Goal: Task Accomplishment & Management: Use online tool/utility

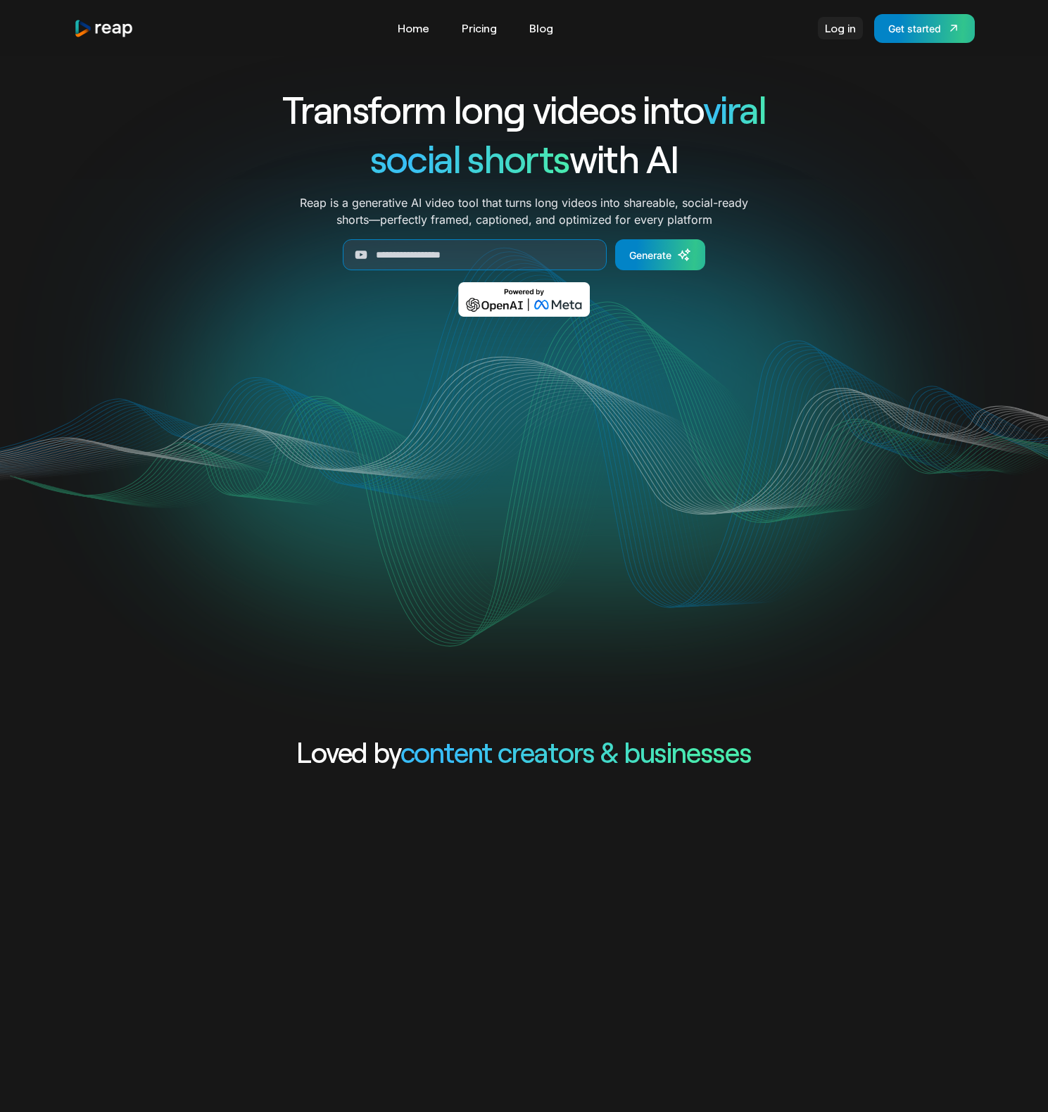
click at [842, 28] on link "Log in" at bounding box center [840, 28] width 45 height 23
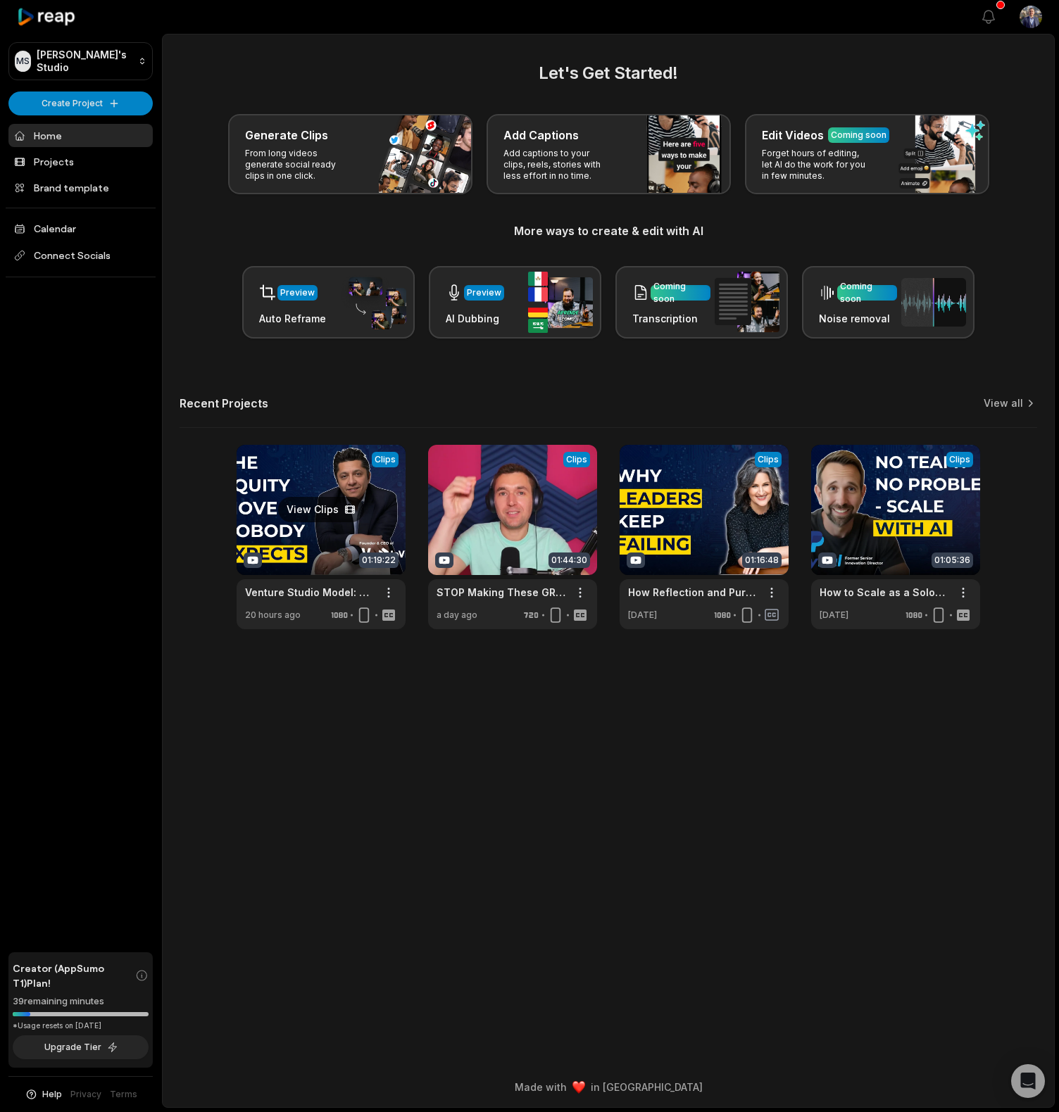
click at [382, 459] on link at bounding box center [321, 537] width 169 height 184
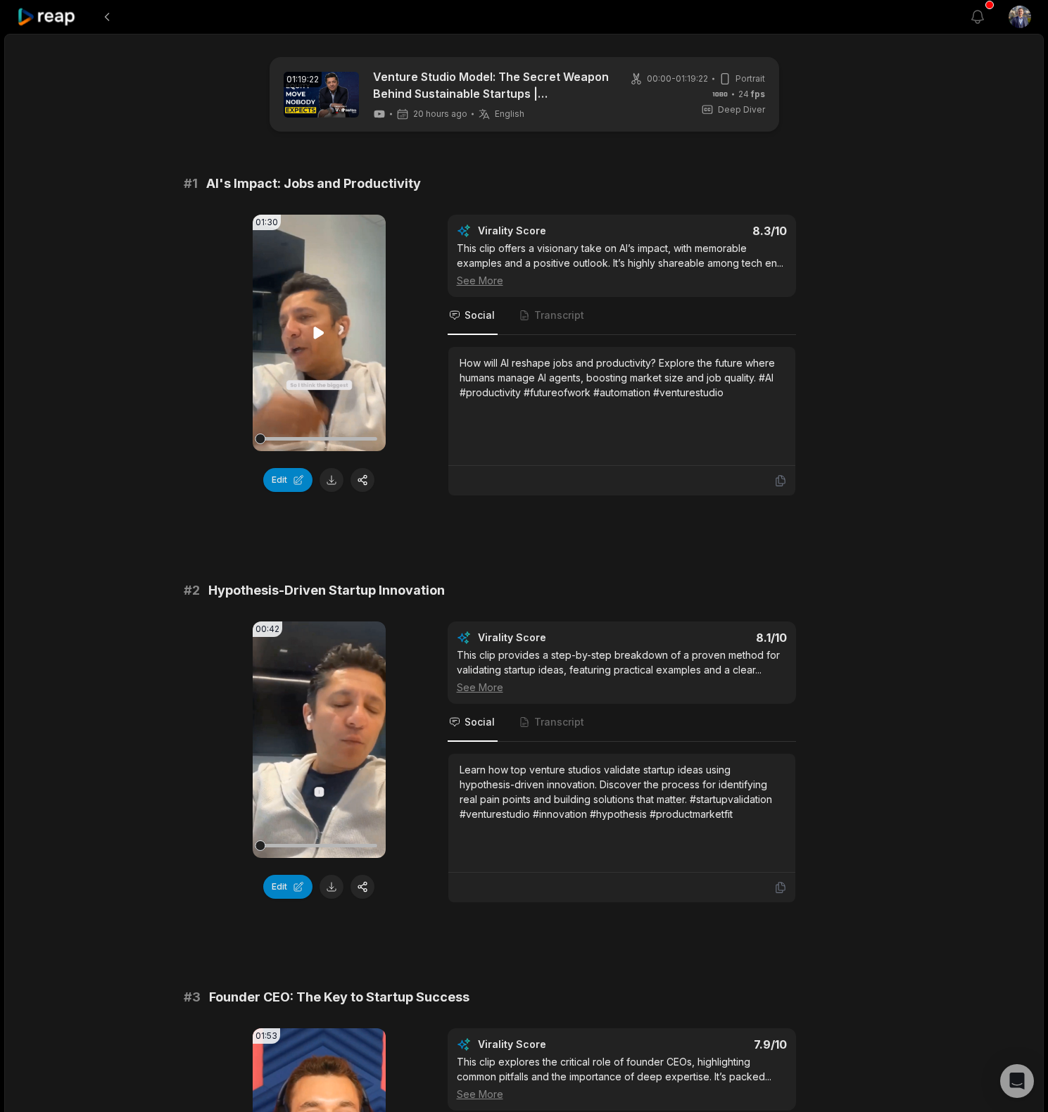
click at [320, 332] on icon at bounding box center [319, 333] width 11 height 12
click at [562, 318] on span "Transcript" at bounding box center [559, 315] width 50 height 14
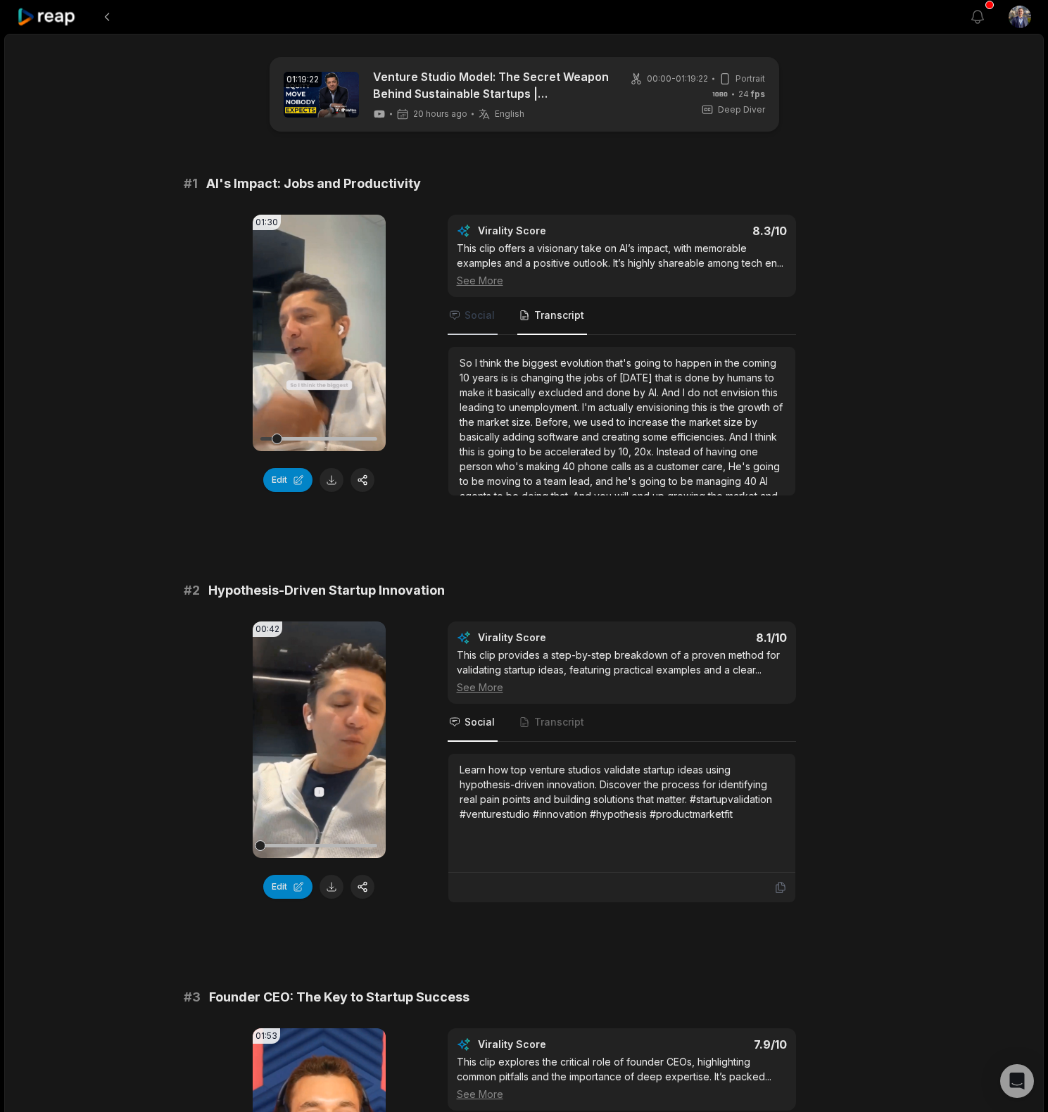
click at [467, 318] on span "Social" at bounding box center [480, 315] width 30 height 14
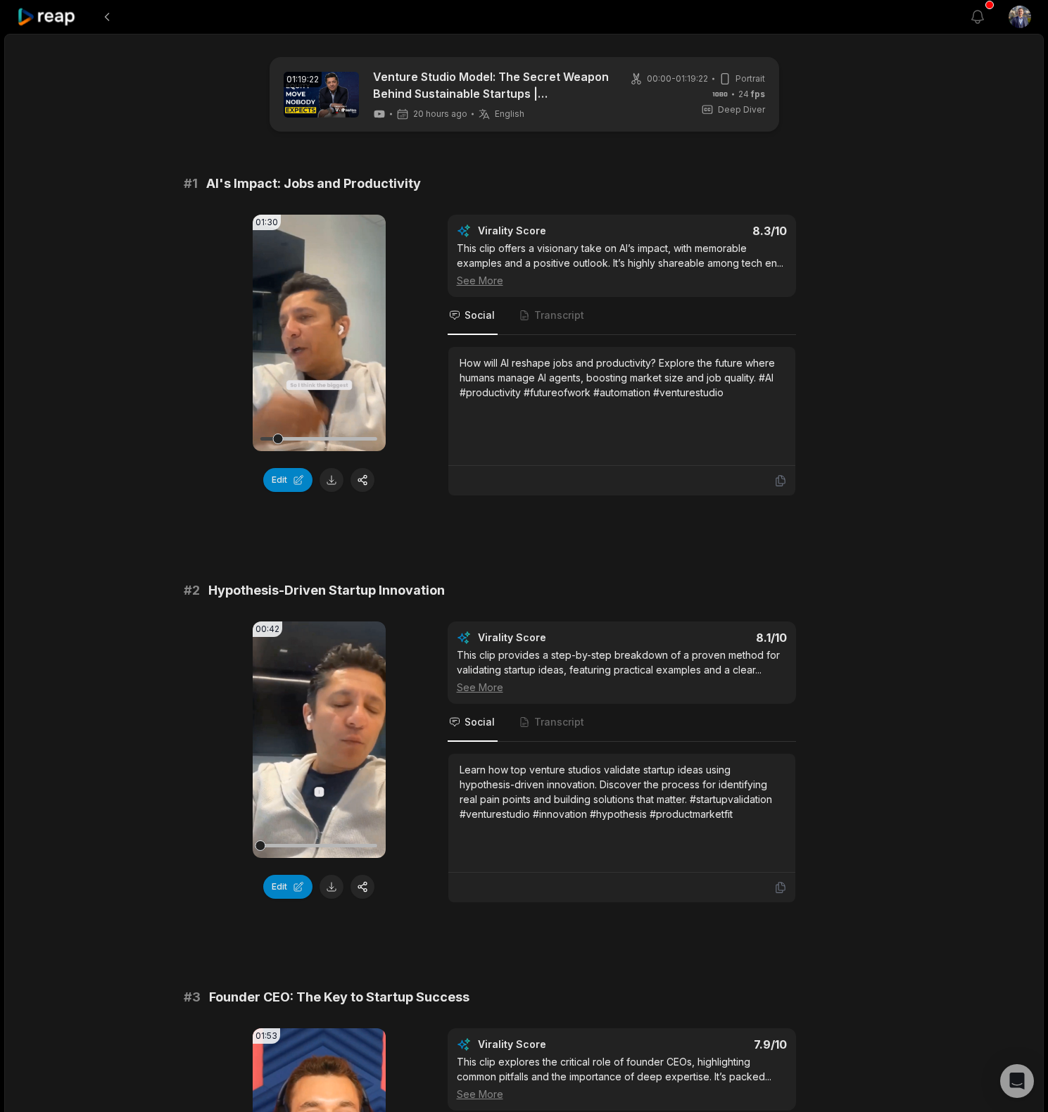
click at [490, 285] on div "See More" at bounding box center [622, 280] width 330 height 15
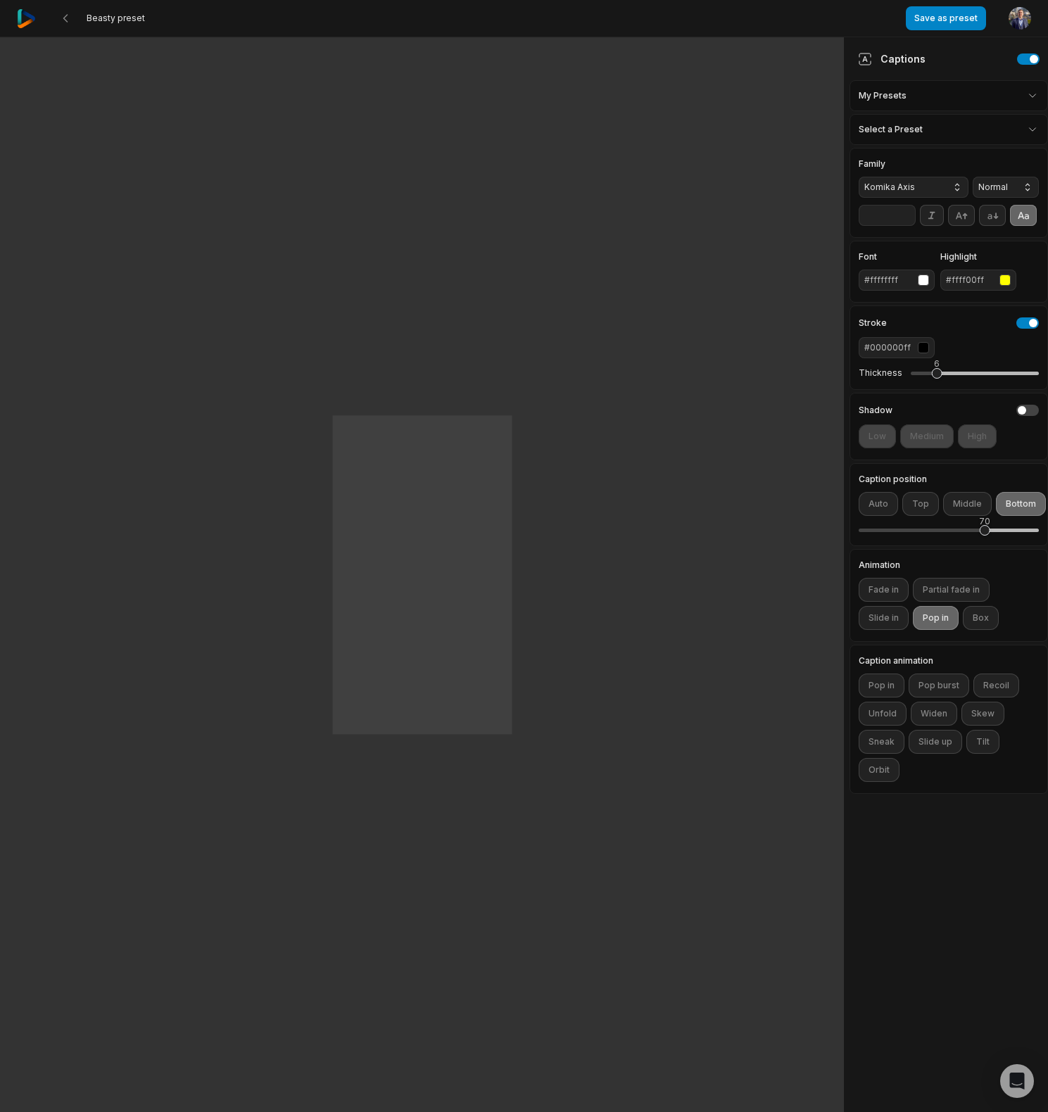
click at [1034, 94] on html "Beasty preset Save as preset Open user menu One One small small step step for f…" at bounding box center [524, 556] width 1048 height 1112
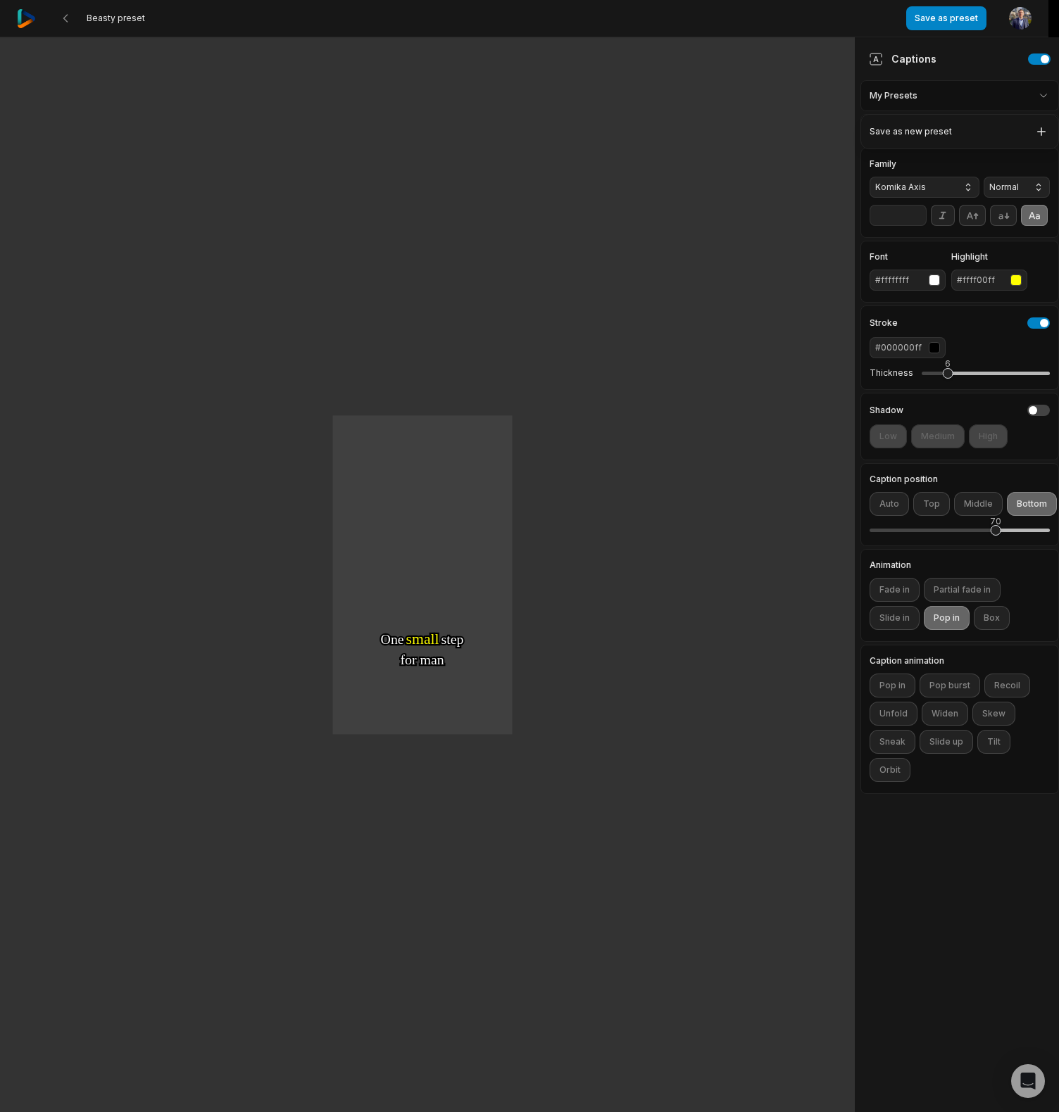
click at [1034, 93] on html "Beasty preset Save as preset Open user menu One One small small step step for f…" at bounding box center [529, 556] width 1059 height 1112
click at [1031, 128] on html "Beasty preset Save as preset Open user menu One One small small step step for f…" at bounding box center [529, 556] width 1059 height 1112
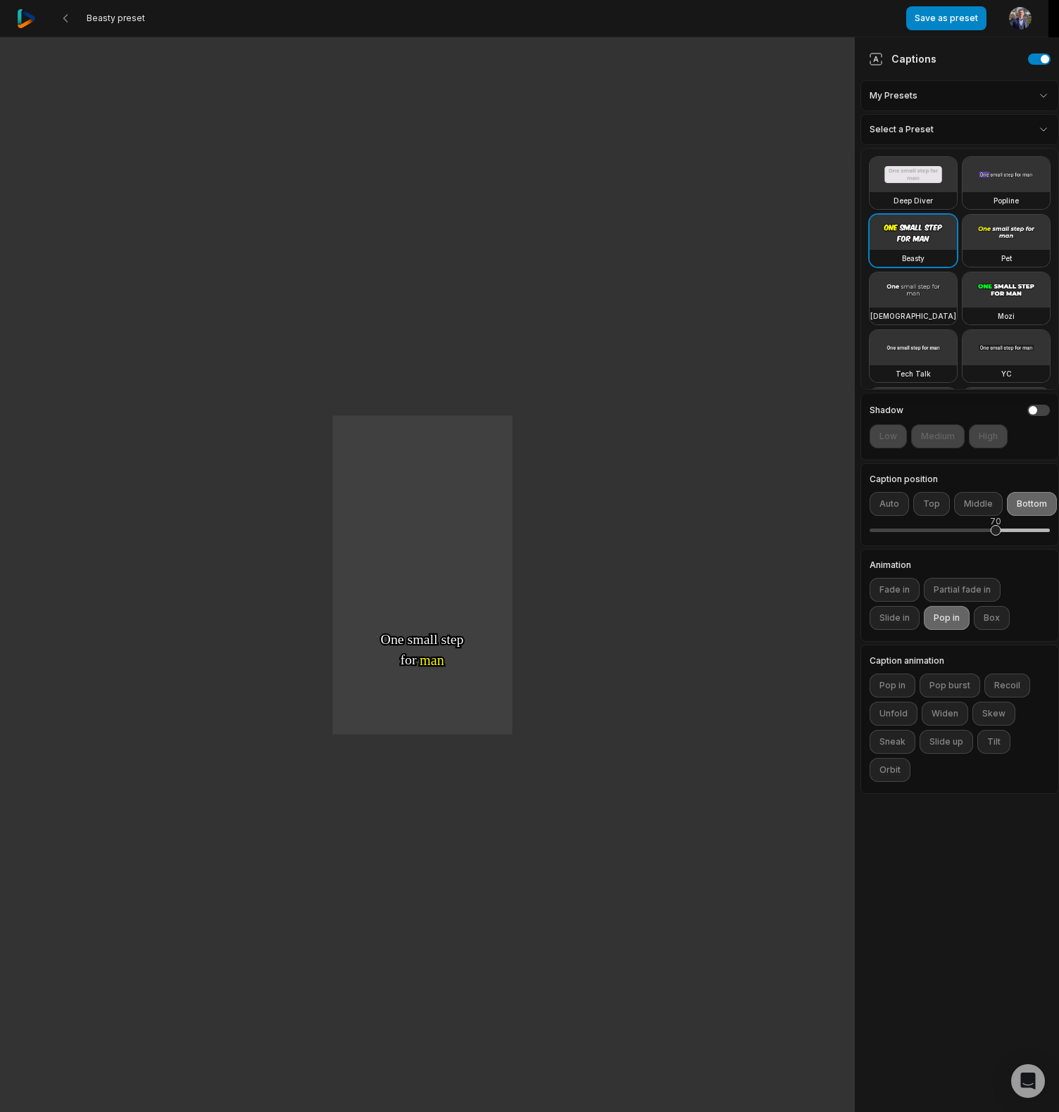
click at [895, 178] on video at bounding box center [912, 174] width 87 height 35
type input "**"
click at [903, 594] on html "Deep Diver preset Save as preset Open user menu One small step for man One gian…" at bounding box center [529, 556] width 1059 height 1112
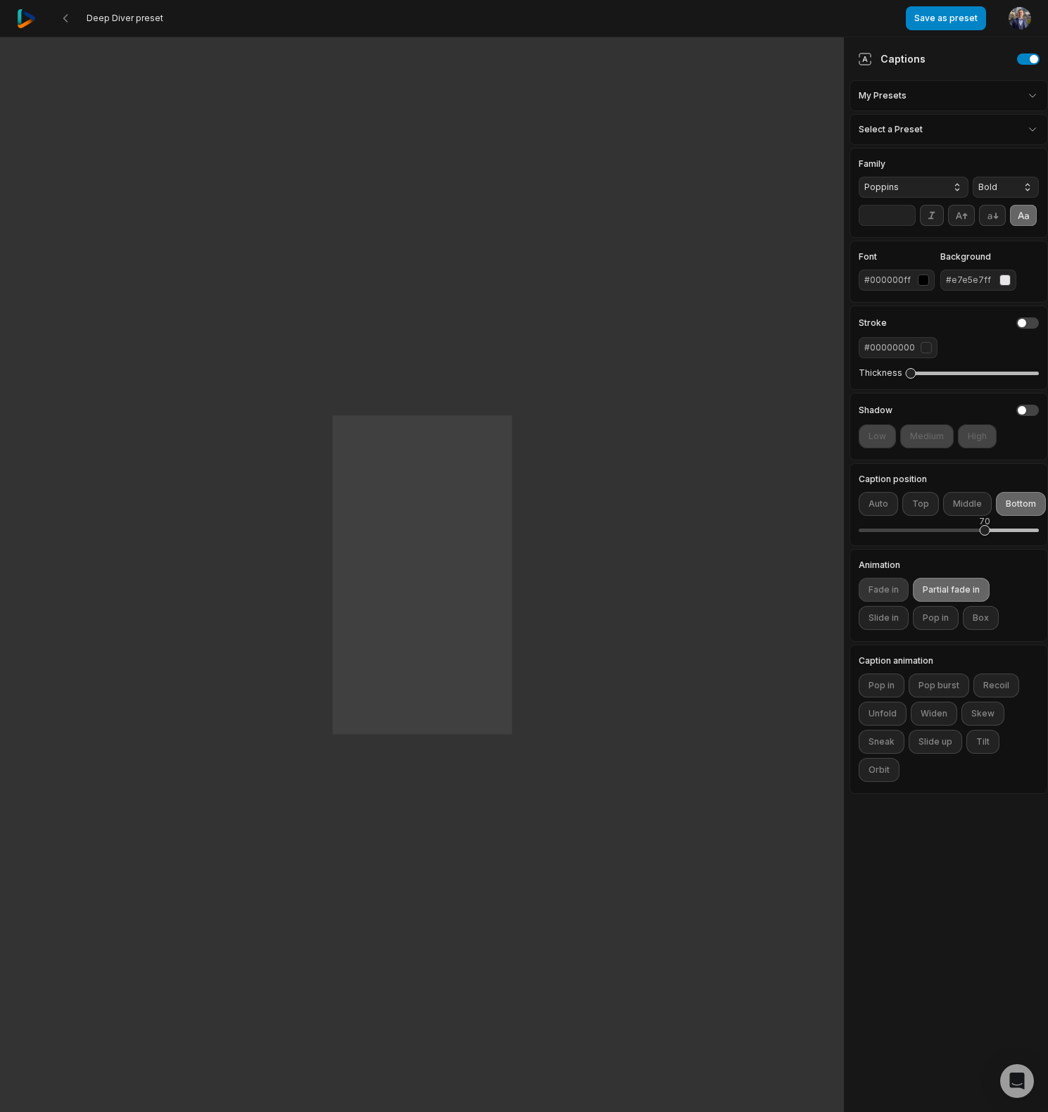
click at [889, 594] on button "Fade in" at bounding box center [884, 590] width 50 height 24
click at [953, 585] on button "Partial fade in" at bounding box center [951, 590] width 77 height 24
click at [891, 618] on button "Slide in" at bounding box center [884, 618] width 50 height 24
click at [884, 588] on button "Fade in" at bounding box center [884, 590] width 50 height 24
click at [889, 618] on button "Slide in" at bounding box center [884, 618] width 50 height 24
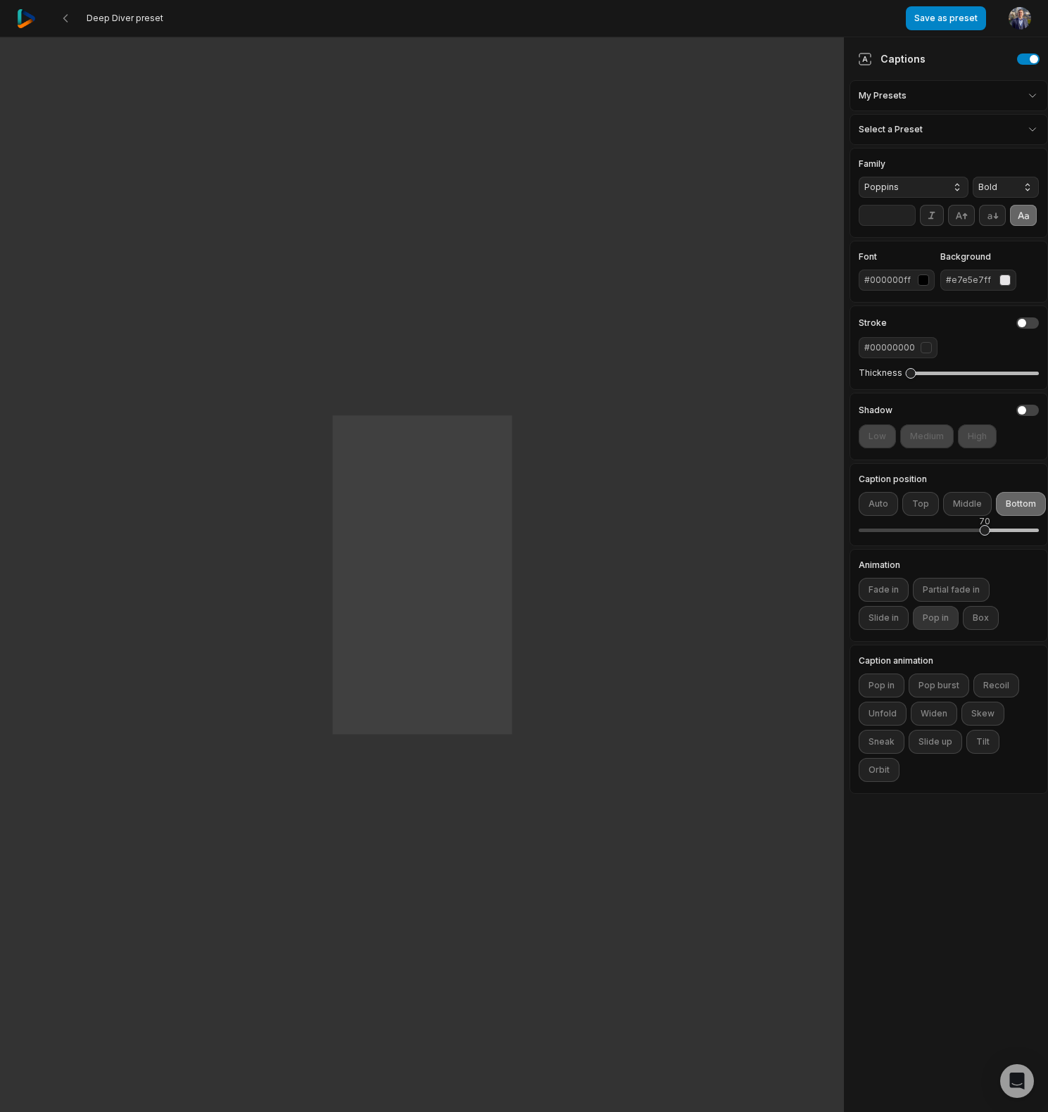
click at [948, 622] on button "Pop in" at bounding box center [936, 618] width 46 height 24
click at [931, 623] on button "Pop in" at bounding box center [936, 618] width 46 height 24
drag, startPoint x: 974, startPoint y: 620, endPoint x: 981, endPoint y: 630, distance: 11.7
click at [974, 620] on button "Box" at bounding box center [981, 618] width 36 height 24
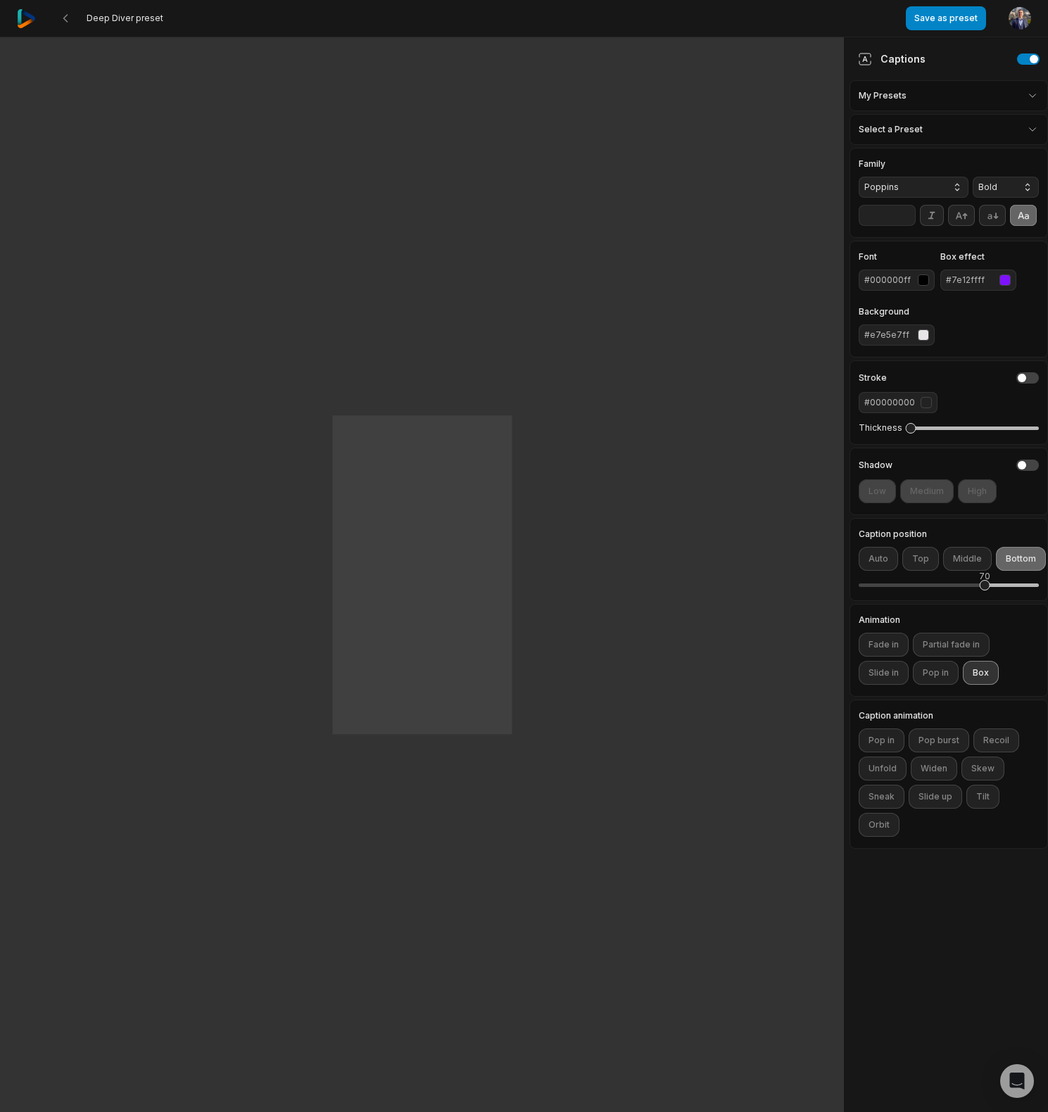
click at [984, 677] on button "Box" at bounding box center [981, 673] width 36 height 24
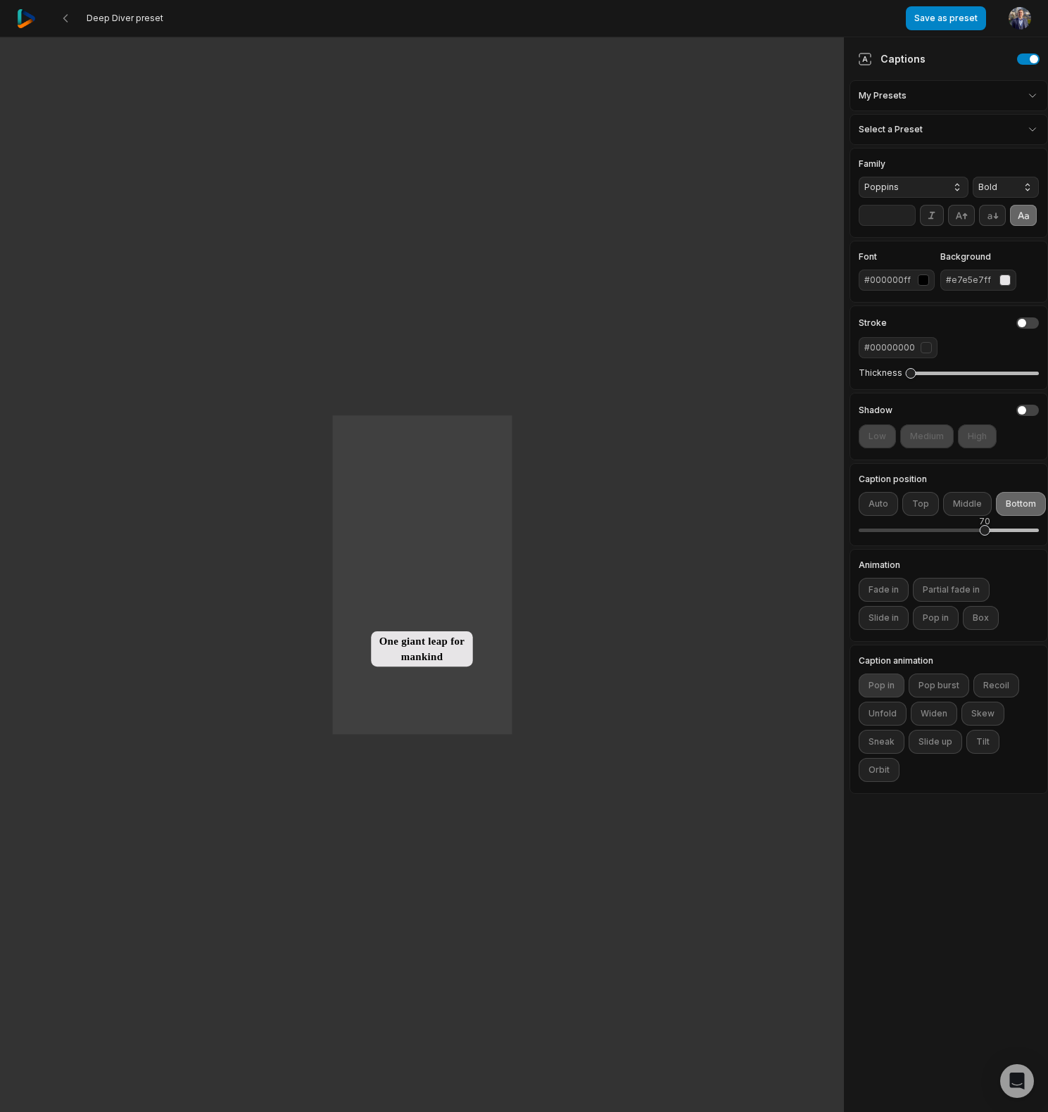
click at [889, 689] on button "Pop in" at bounding box center [882, 686] width 46 height 24
click at [890, 689] on button "Pop in" at bounding box center [882, 686] width 46 height 24
click at [946, 683] on button "Pop burst" at bounding box center [939, 686] width 61 height 24
click at [950, 682] on button "Pop burst" at bounding box center [939, 686] width 61 height 24
click at [1004, 683] on button "Recoil" at bounding box center [997, 686] width 46 height 24
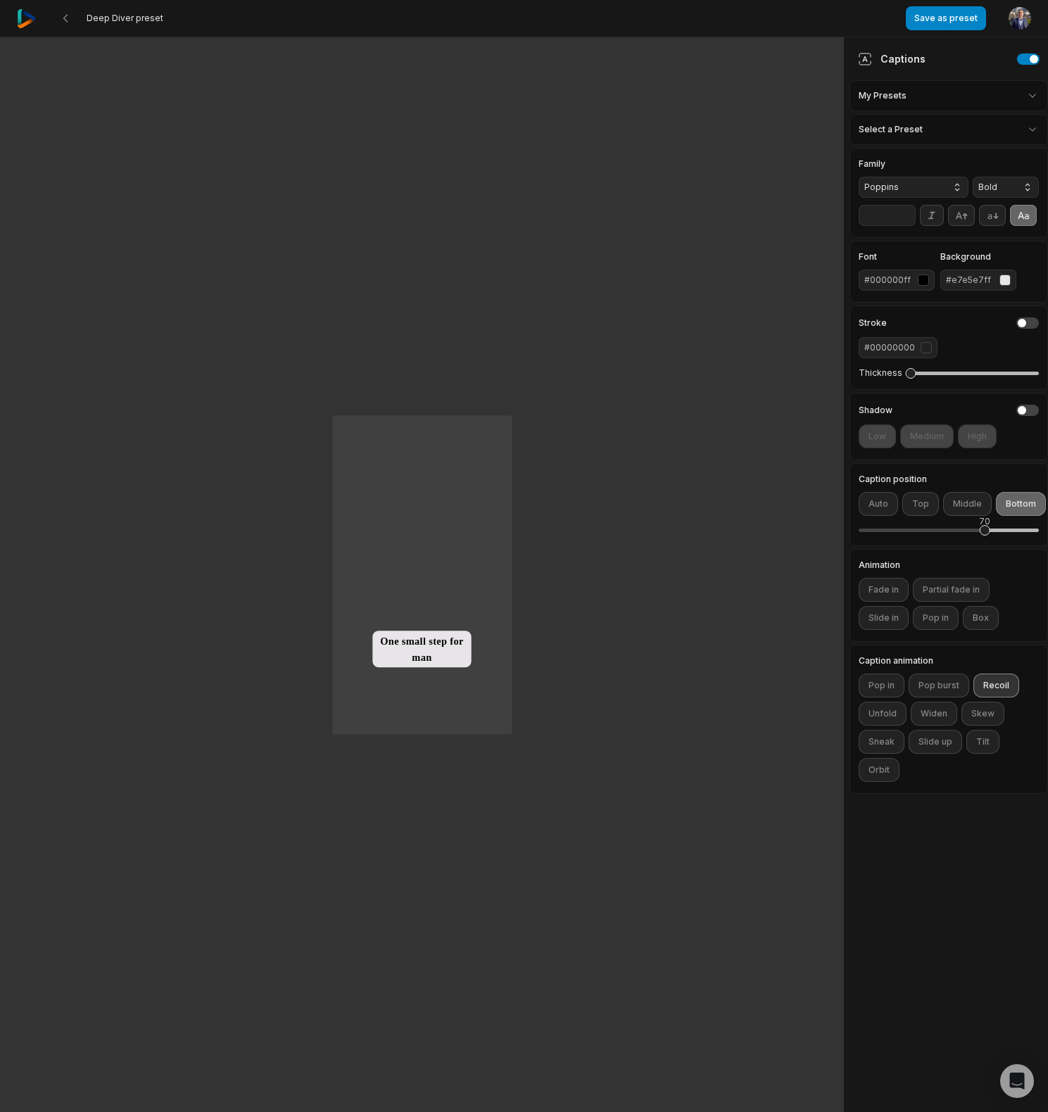
click at [993, 685] on button "Recoil" at bounding box center [997, 686] width 46 height 24
click at [876, 717] on button "Unfold" at bounding box center [883, 714] width 48 height 24
click at [884, 718] on button "Unfold" at bounding box center [883, 714] width 48 height 24
click at [930, 715] on button "Widen" at bounding box center [934, 714] width 46 height 24
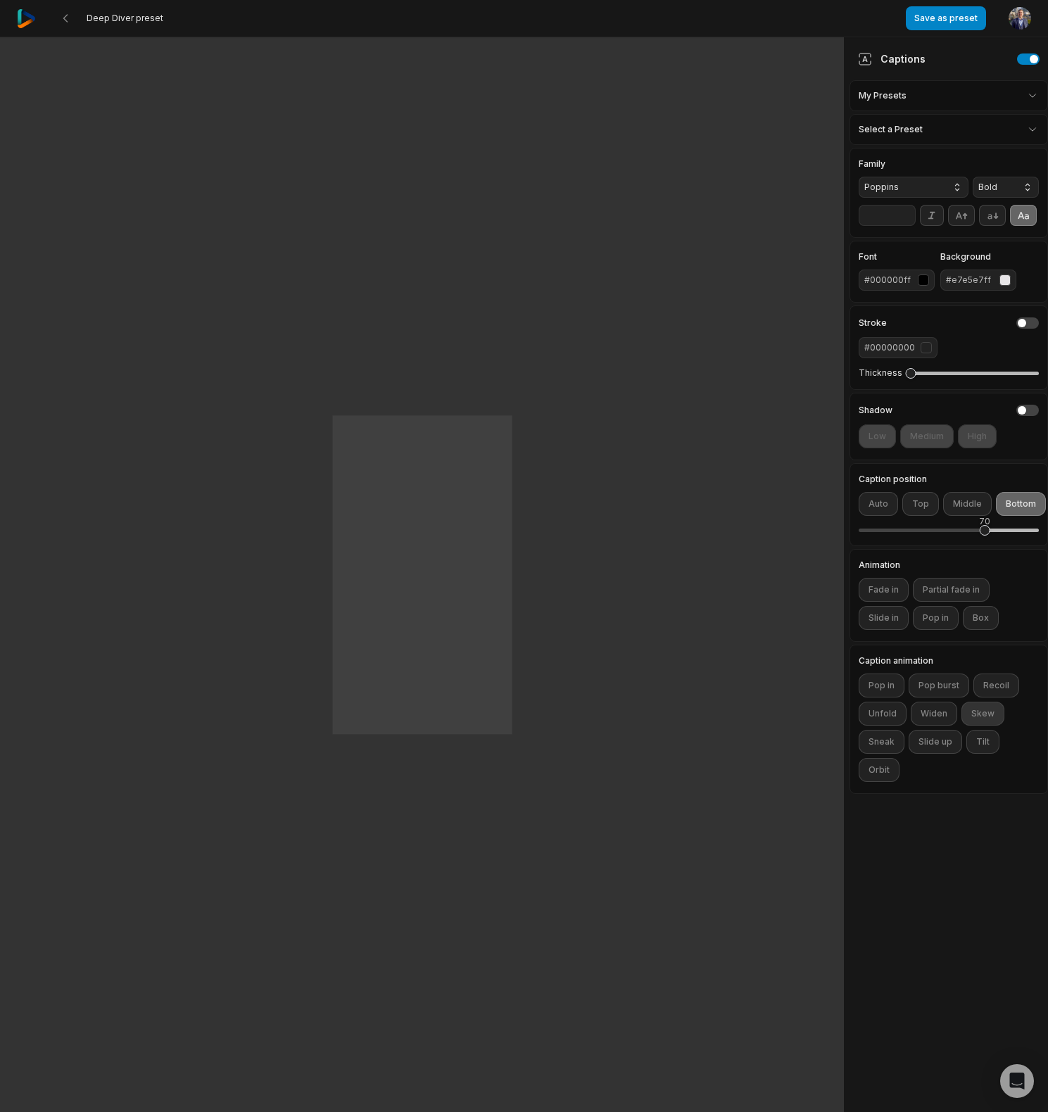
click at [987, 716] on button "Skew" at bounding box center [983, 714] width 43 height 24
click at [973, 715] on button "Skew" at bounding box center [983, 714] width 43 height 24
click at [868, 742] on button "Sneak" at bounding box center [882, 742] width 46 height 24
click at [891, 741] on button "Sneak" at bounding box center [882, 742] width 46 height 24
click at [941, 745] on button "Slide up" at bounding box center [936, 742] width 54 height 24
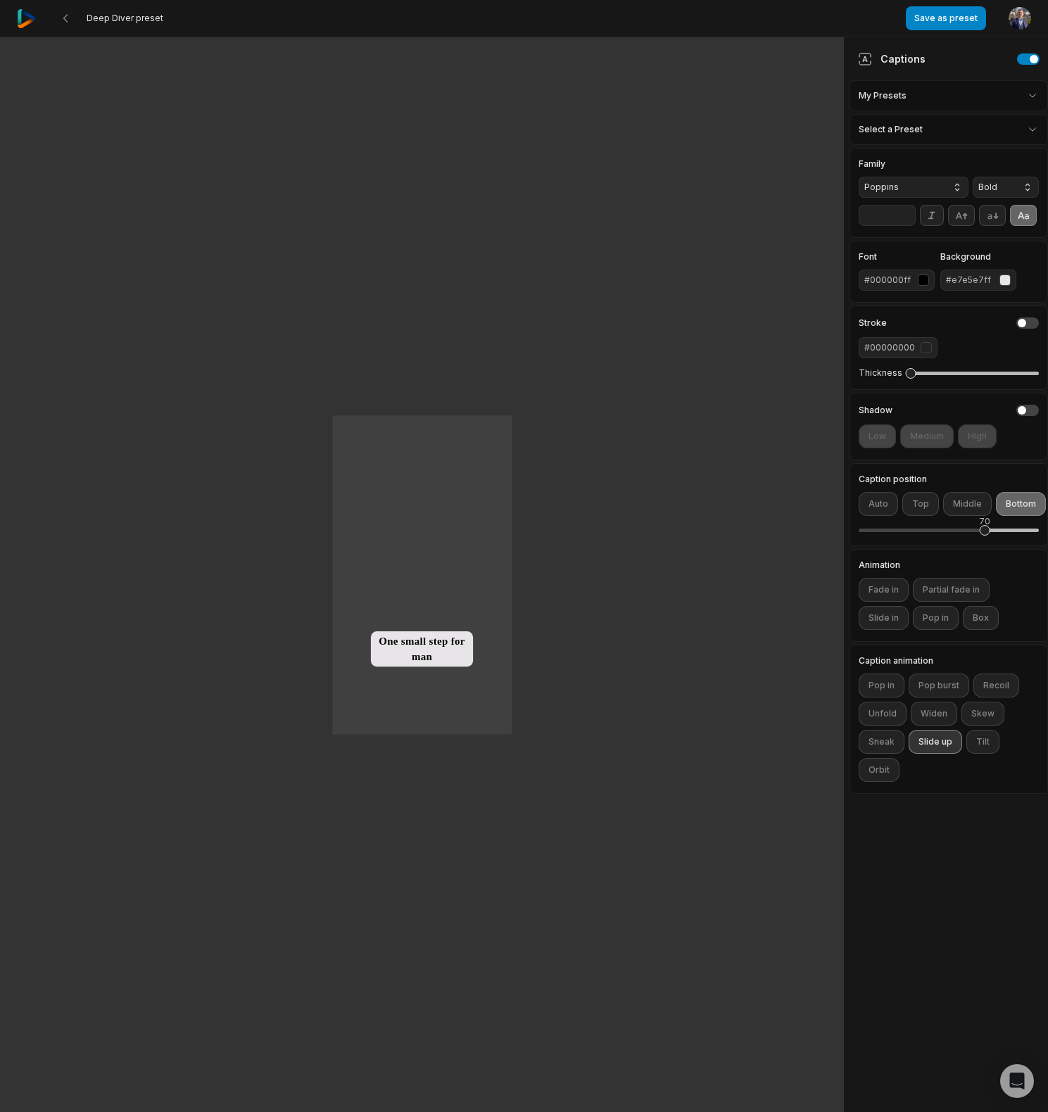
click at [941, 745] on button "Slide up" at bounding box center [936, 742] width 54 height 24
click at [970, 746] on button "Tilt" at bounding box center [983, 742] width 33 height 24
click at [972, 746] on button "Tilt" at bounding box center [983, 742] width 33 height 24
click at [873, 771] on button "Orbit" at bounding box center [879, 770] width 41 height 24
click at [874, 770] on button "Orbit" at bounding box center [879, 770] width 41 height 24
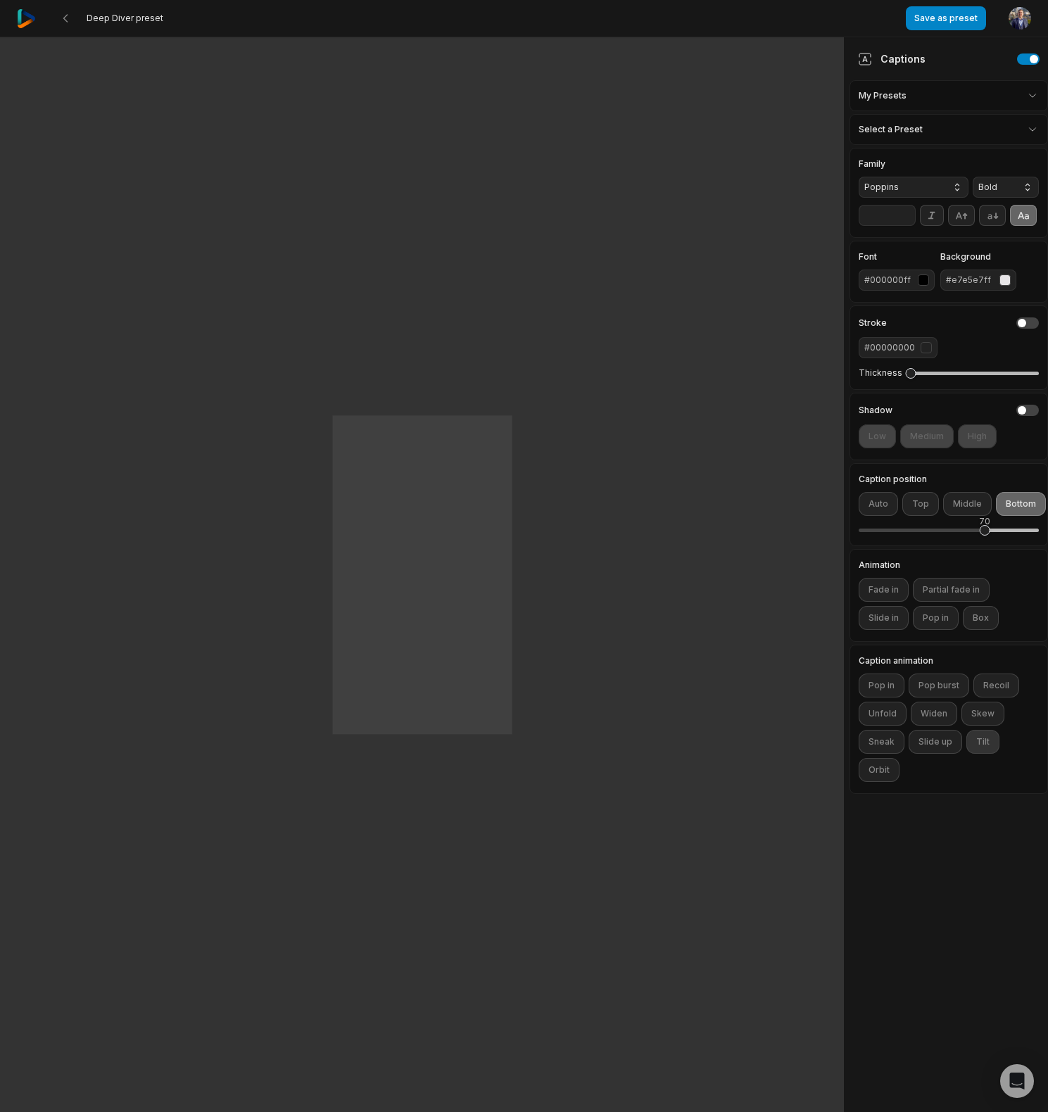
click at [986, 746] on button "Tilt" at bounding box center [983, 742] width 33 height 24
click at [983, 623] on button "Box" at bounding box center [981, 618] width 36 height 24
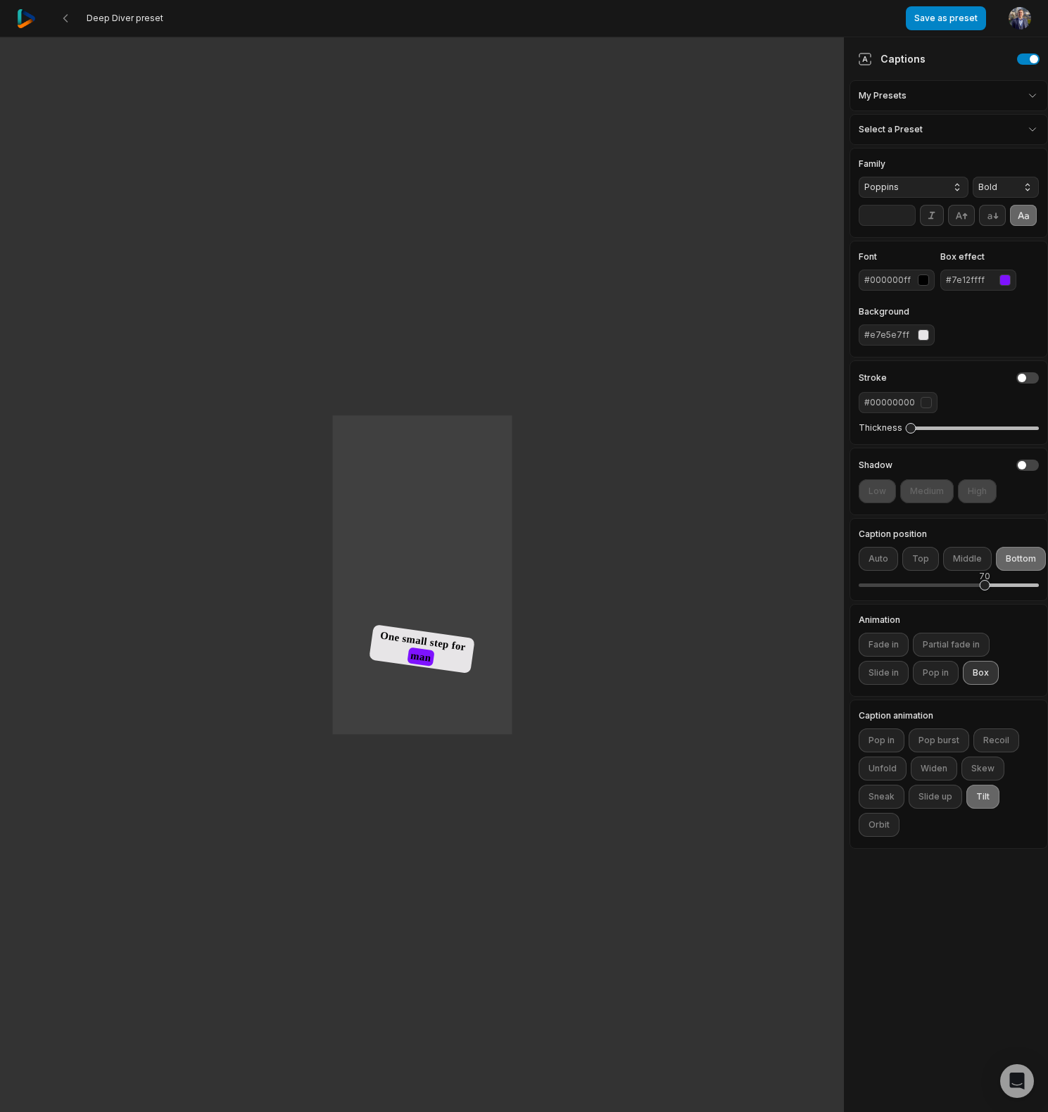
click at [974, 671] on button "Box" at bounding box center [981, 673] width 36 height 24
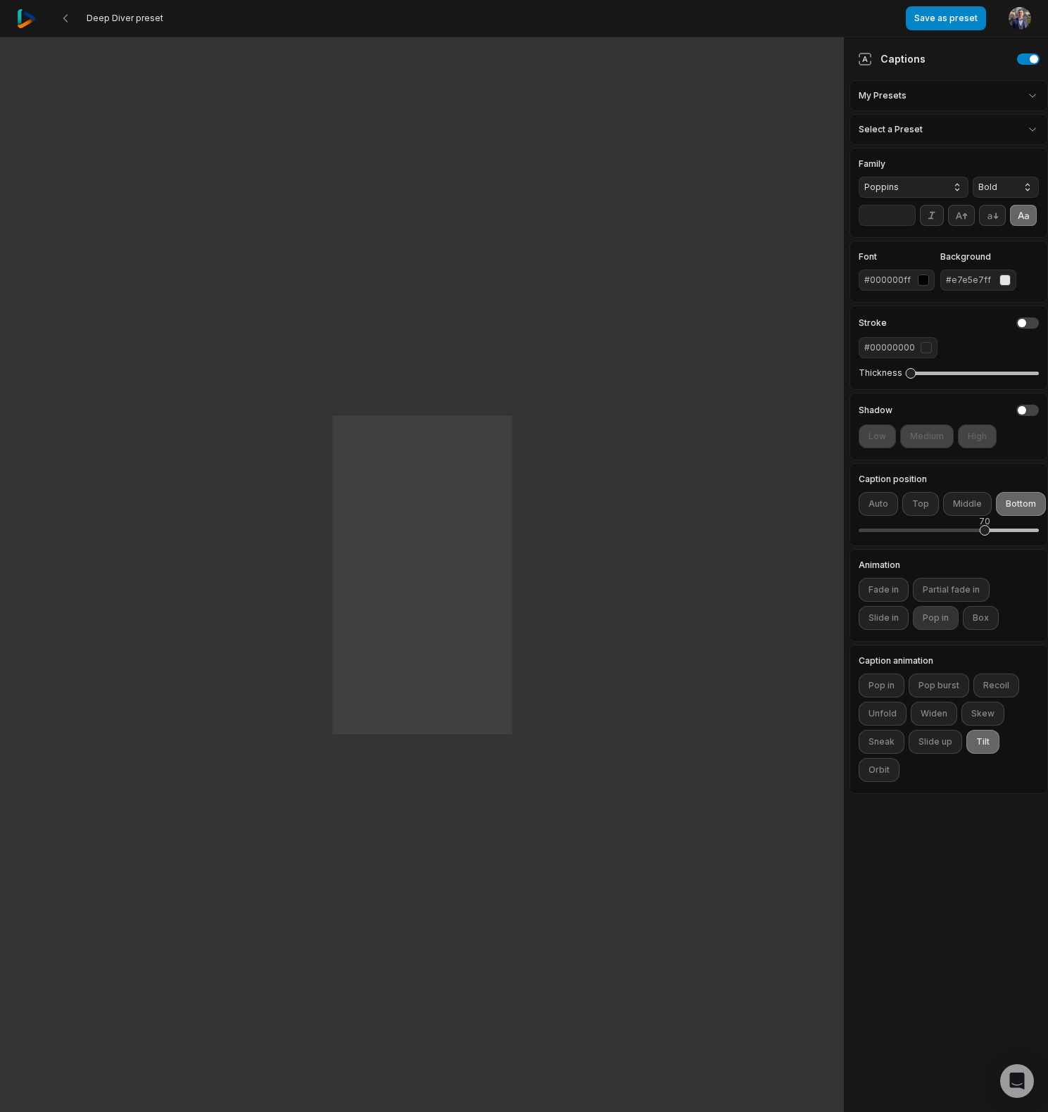
click at [938, 622] on button "Pop in" at bounding box center [936, 618] width 46 height 24
click at [941, 620] on button "Pop in" at bounding box center [936, 618] width 46 height 24
click at [896, 615] on button "Slide in" at bounding box center [884, 618] width 50 height 24
click at [996, 679] on button "Recoil" at bounding box center [997, 686] width 46 height 24
click at [893, 589] on button "Fade in" at bounding box center [884, 590] width 50 height 24
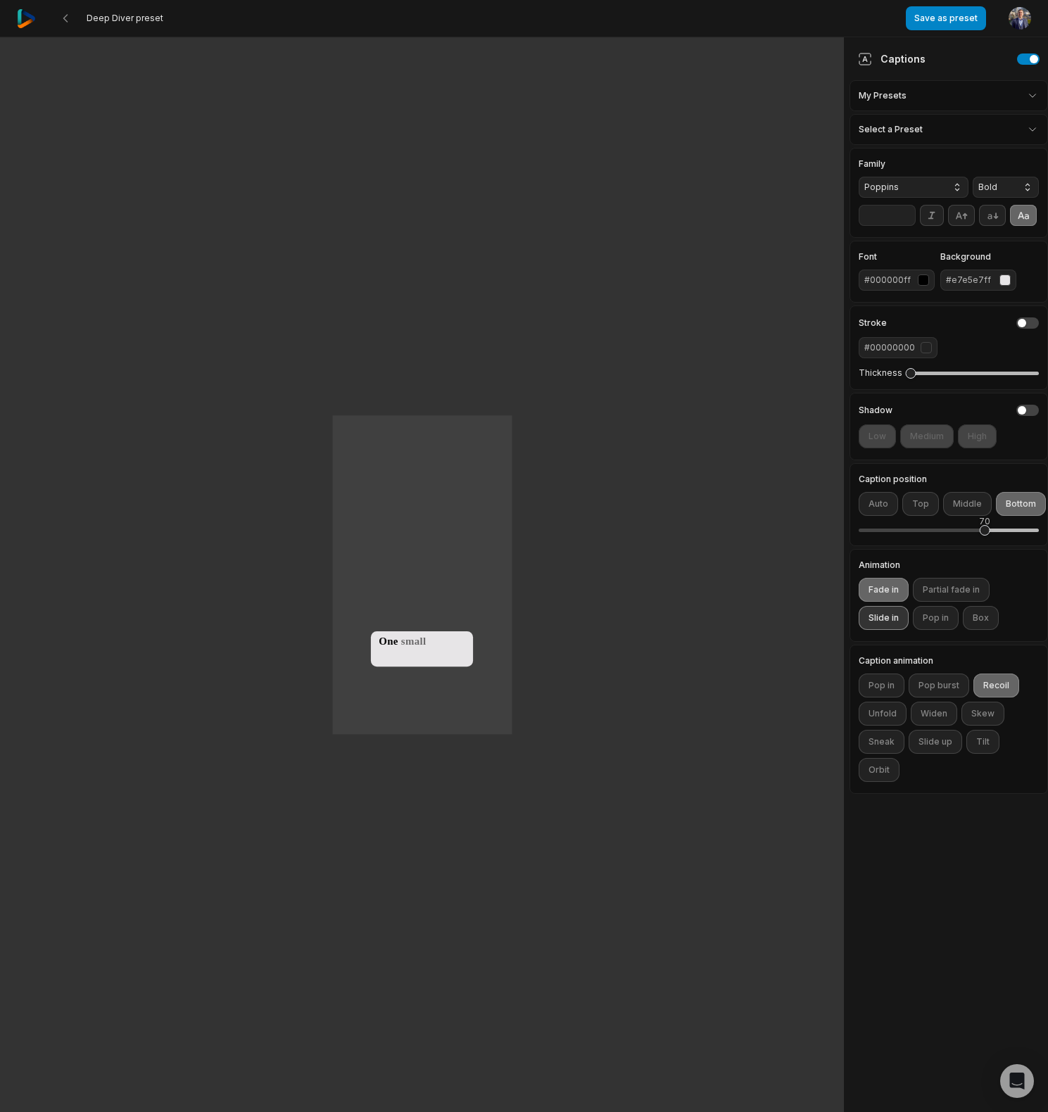
click at [892, 622] on button "Slide in" at bounding box center [884, 618] width 50 height 24
click at [999, 685] on button "Recoil" at bounding box center [997, 686] width 46 height 24
drag, startPoint x: 884, startPoint y: 588, endPoint x: 1003, endPoint y: 652, distance: 135.1
click at [884, 588] on button "Fade in" at bounding box center [884, 590] width 50 height 24
click at [1005, 682] on button "Recoil" at bounding box center [997, 686] width 46 height 24
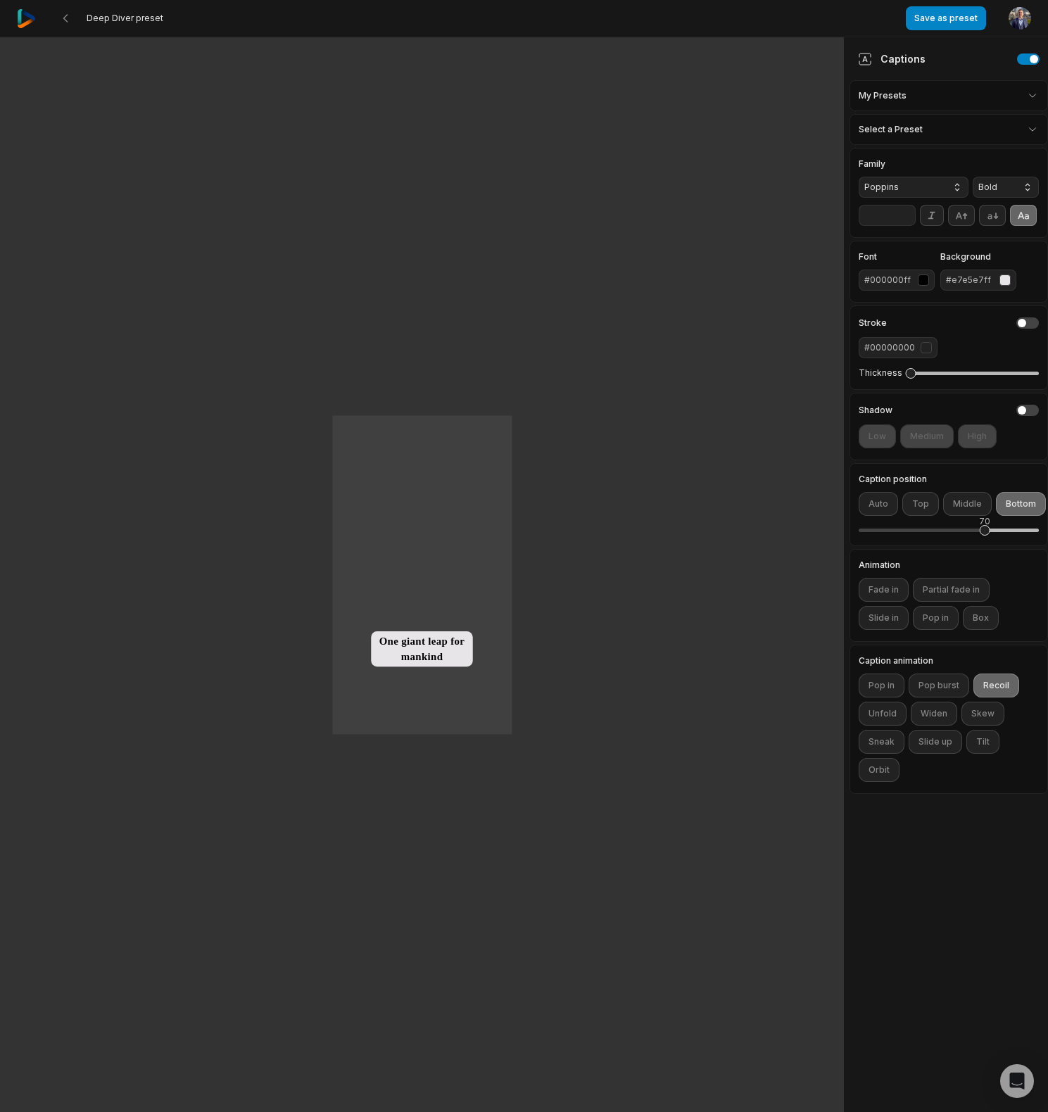
click at [958, 189] on button "Poppins" at bounding box center [914, 187] width 110 height 21
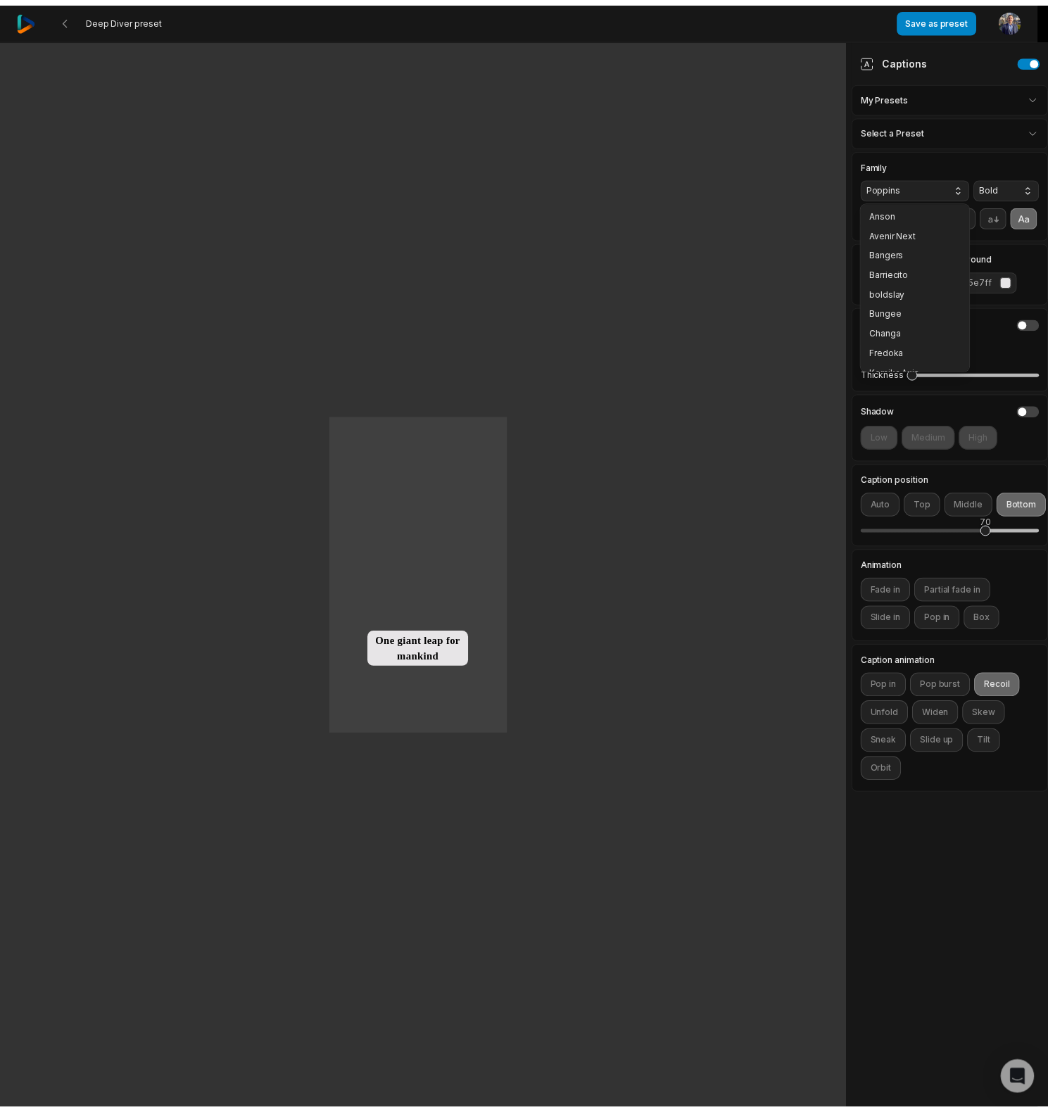
scroll to position [149, 0]
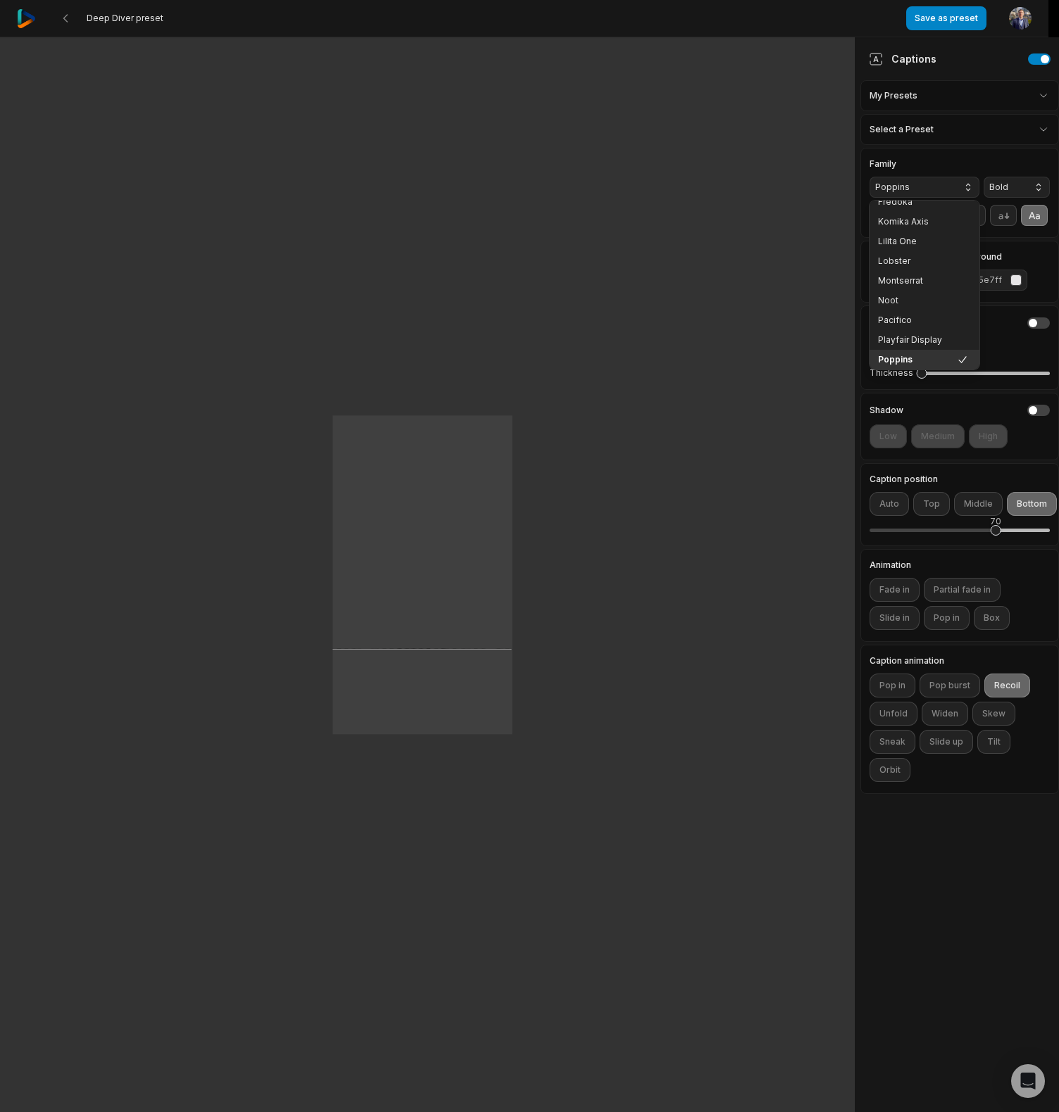
click at [958, 189] on button "Poppins" at bounding box center [924, 187] width 110 height 21
